Goal: Book appointment/travel/reservation

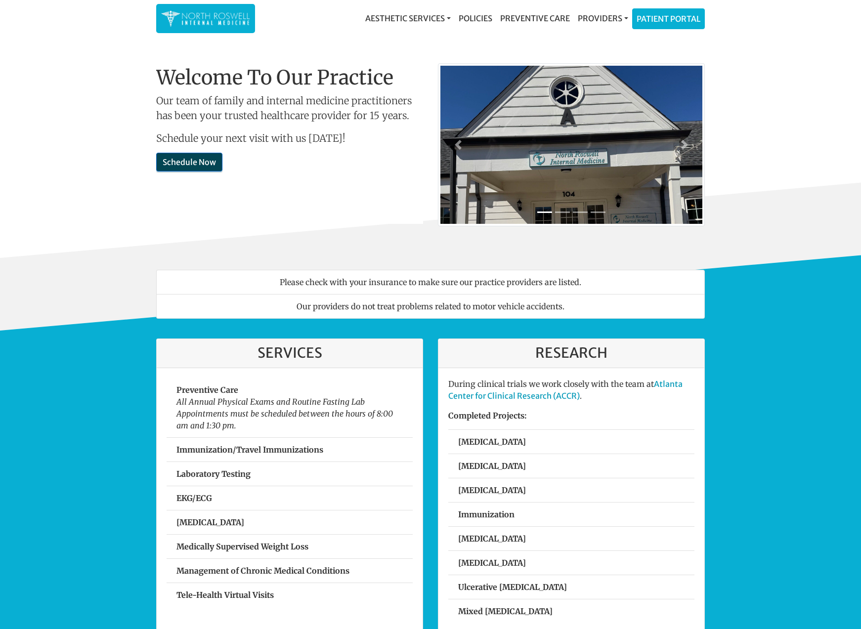
click at [178, 166] on link "Schedule Now" at bounding box center [189, 162] width 66 height 19
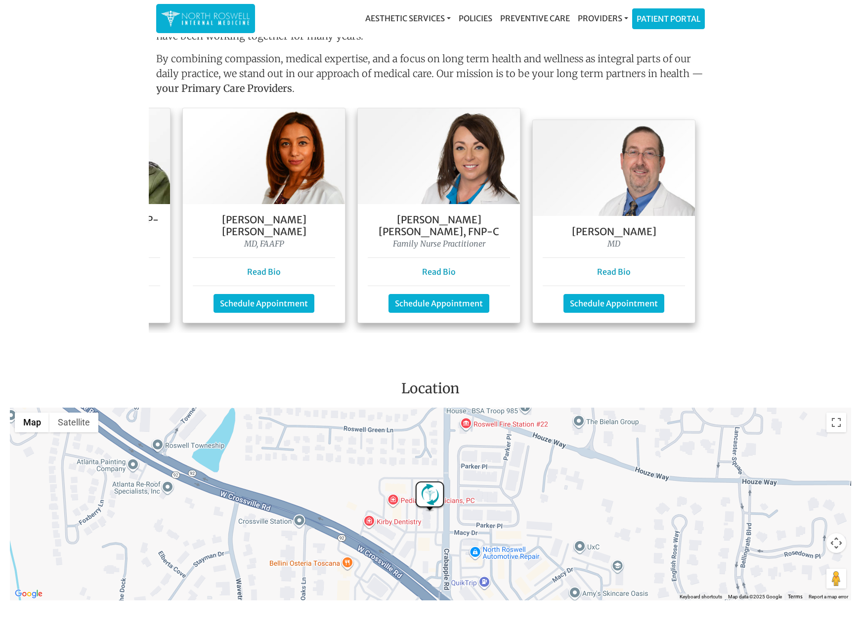
scroll to position [0, 326]
click at [613, 293] on link "Schedule Appointment" at bounding box center [613, 302] width 101 height 19
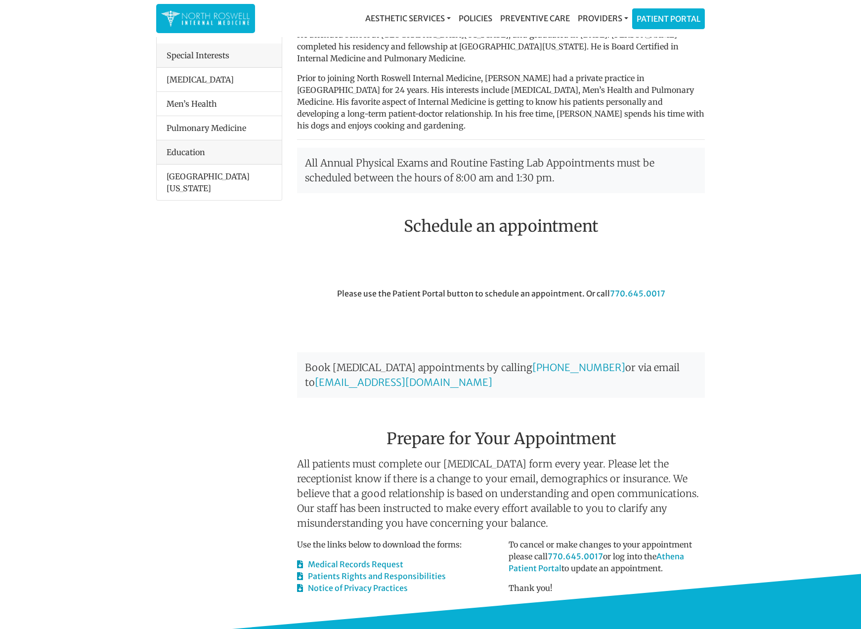
scroll to position [121, 0]
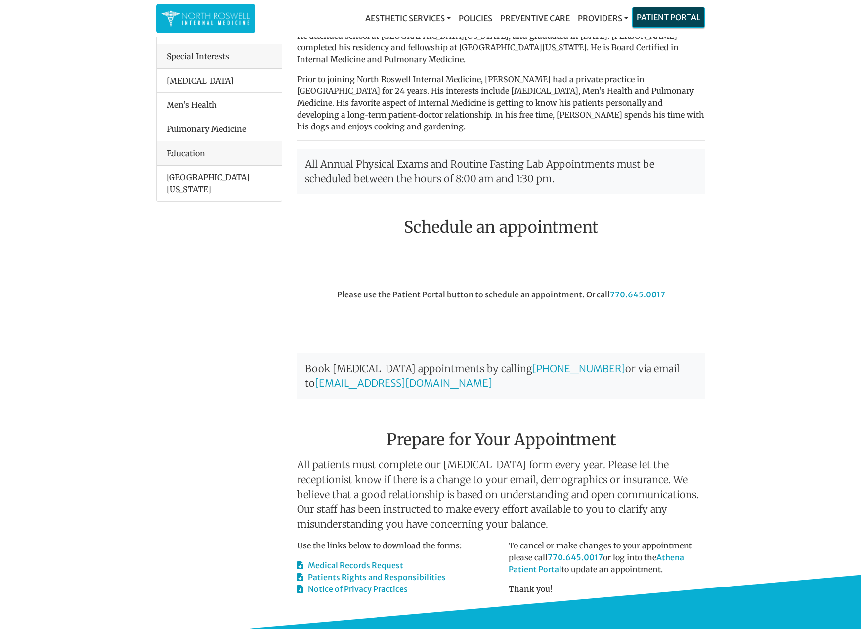
click at [658, 20] on link "Patient Portal" at bounding box center [668, 17] width 72 height 20
